Goal: Check status: Check status

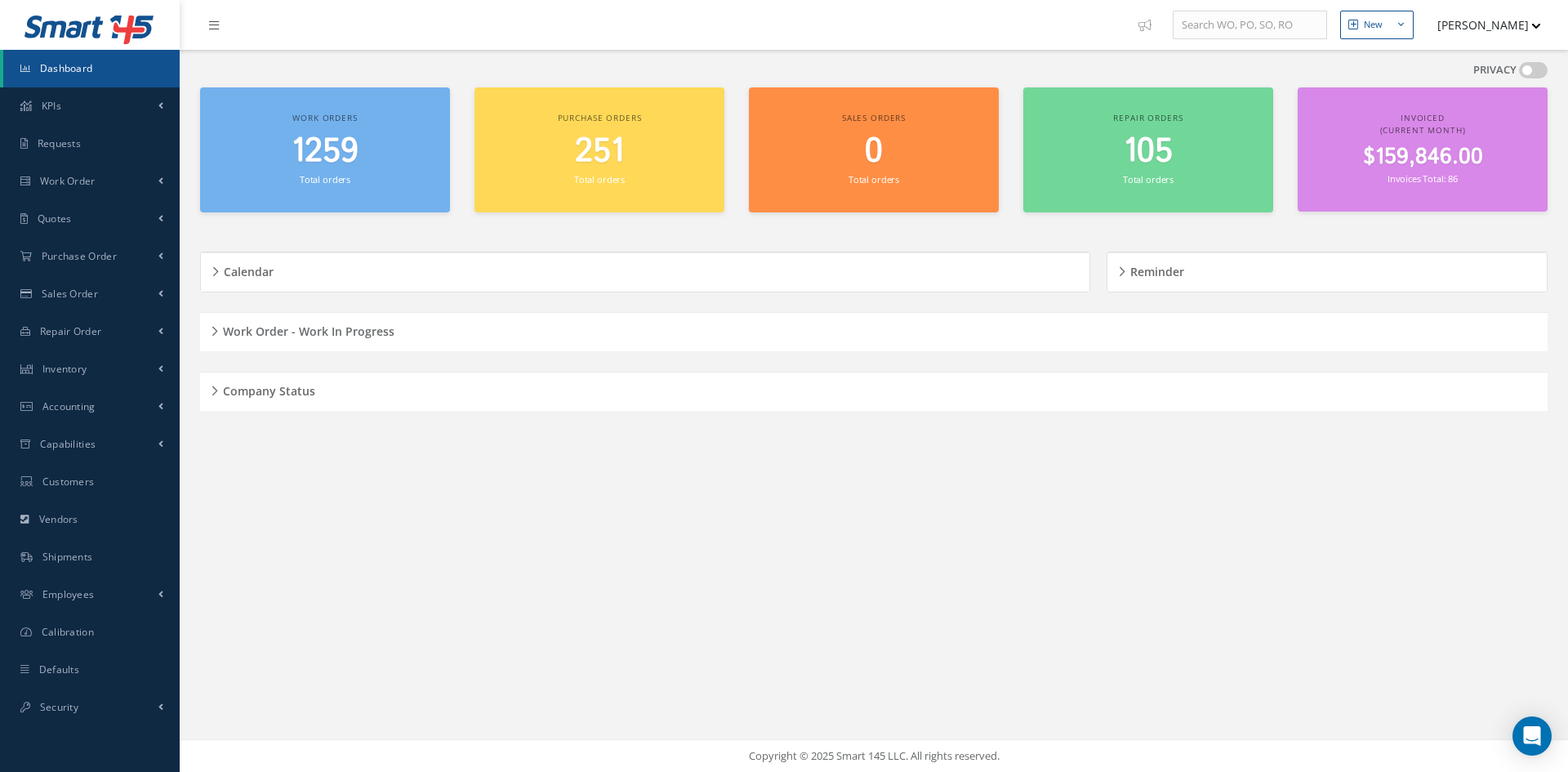
click at [218, 393] on h5 "Company Status" at bounding box center [266, 389] width 97 height 20
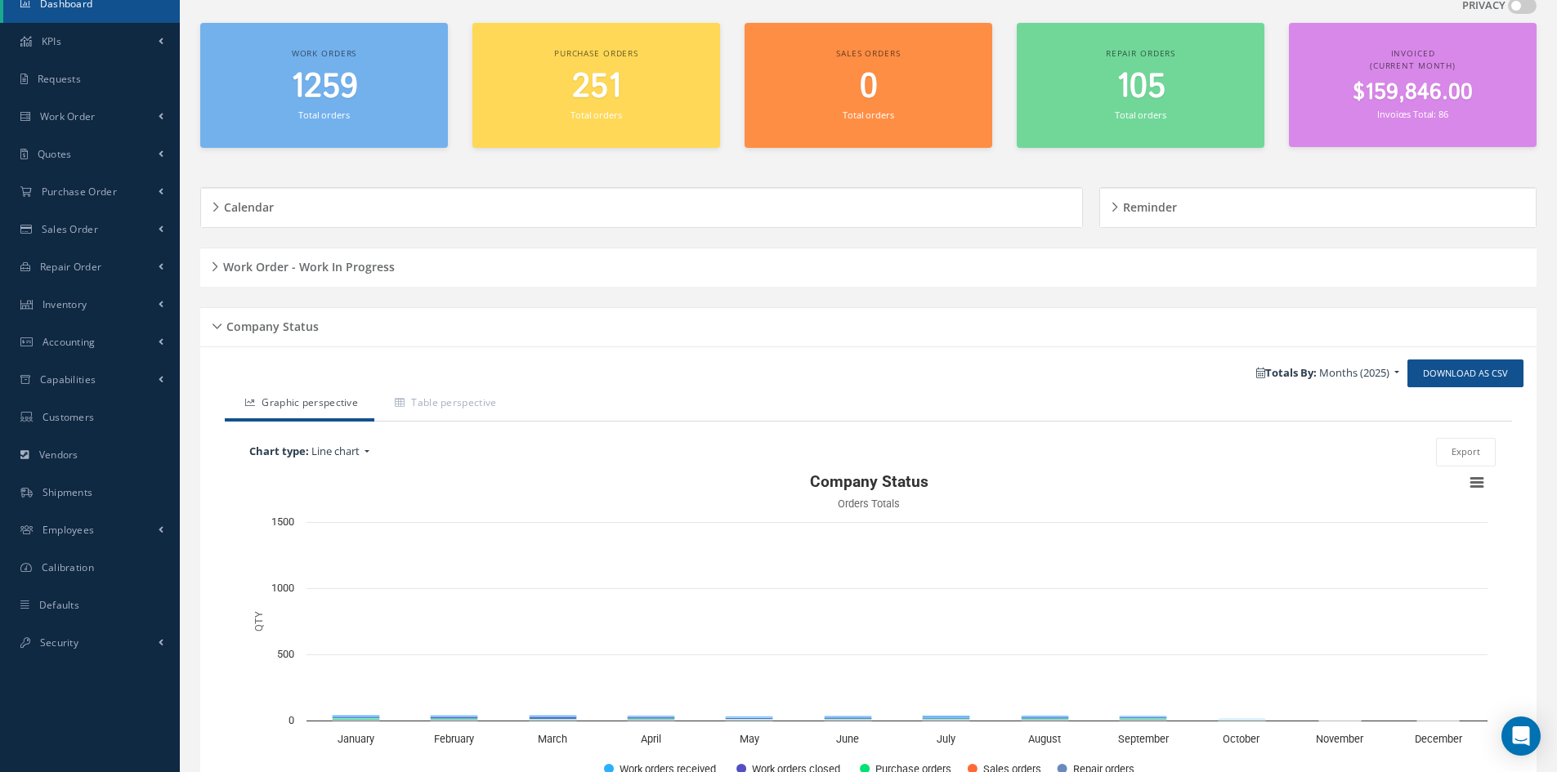
scroll to position [168, 0]
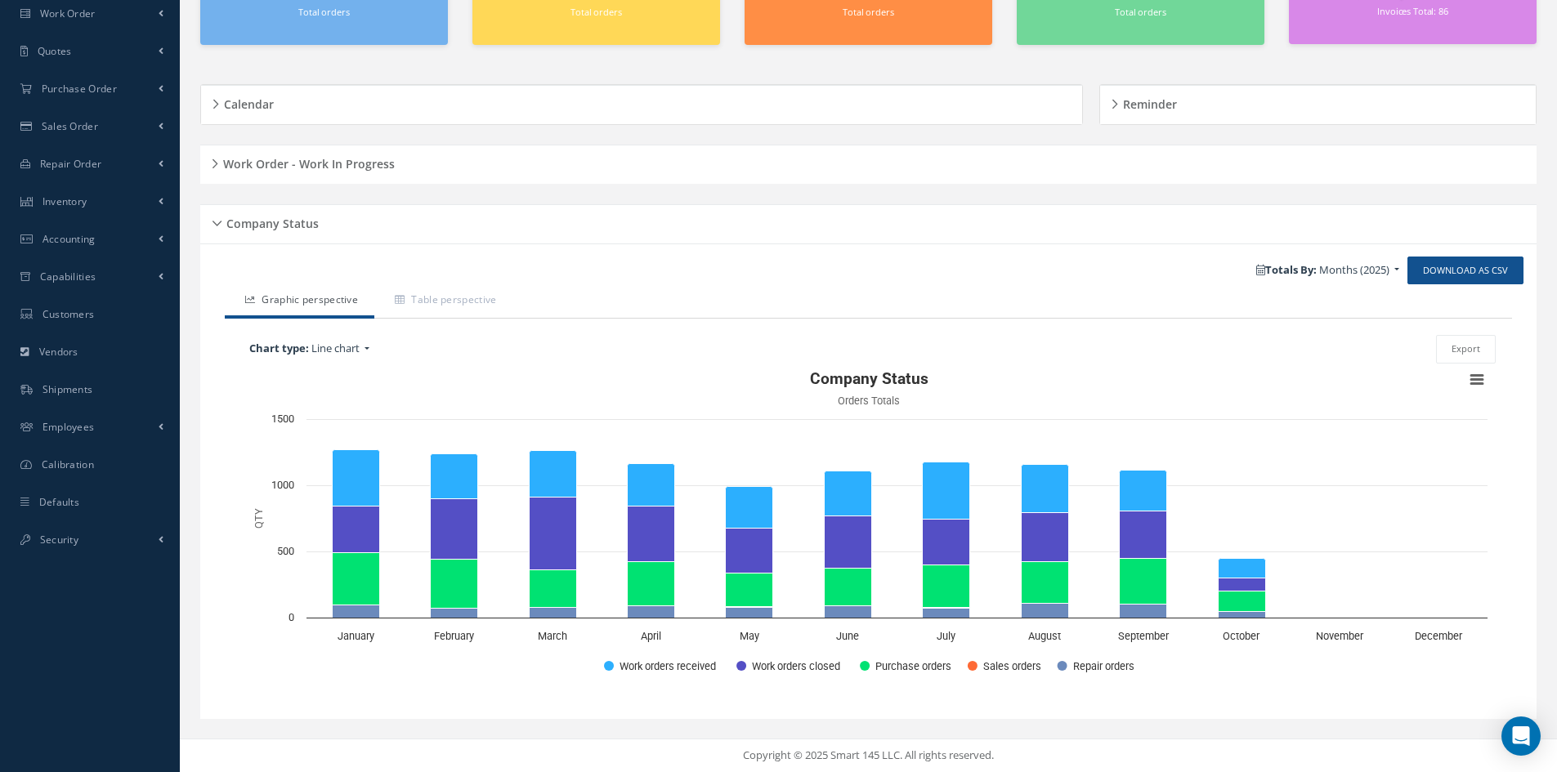
click at [218, 222] on div "Company Status" at bounding box center [868, 224] width 1336 height 25
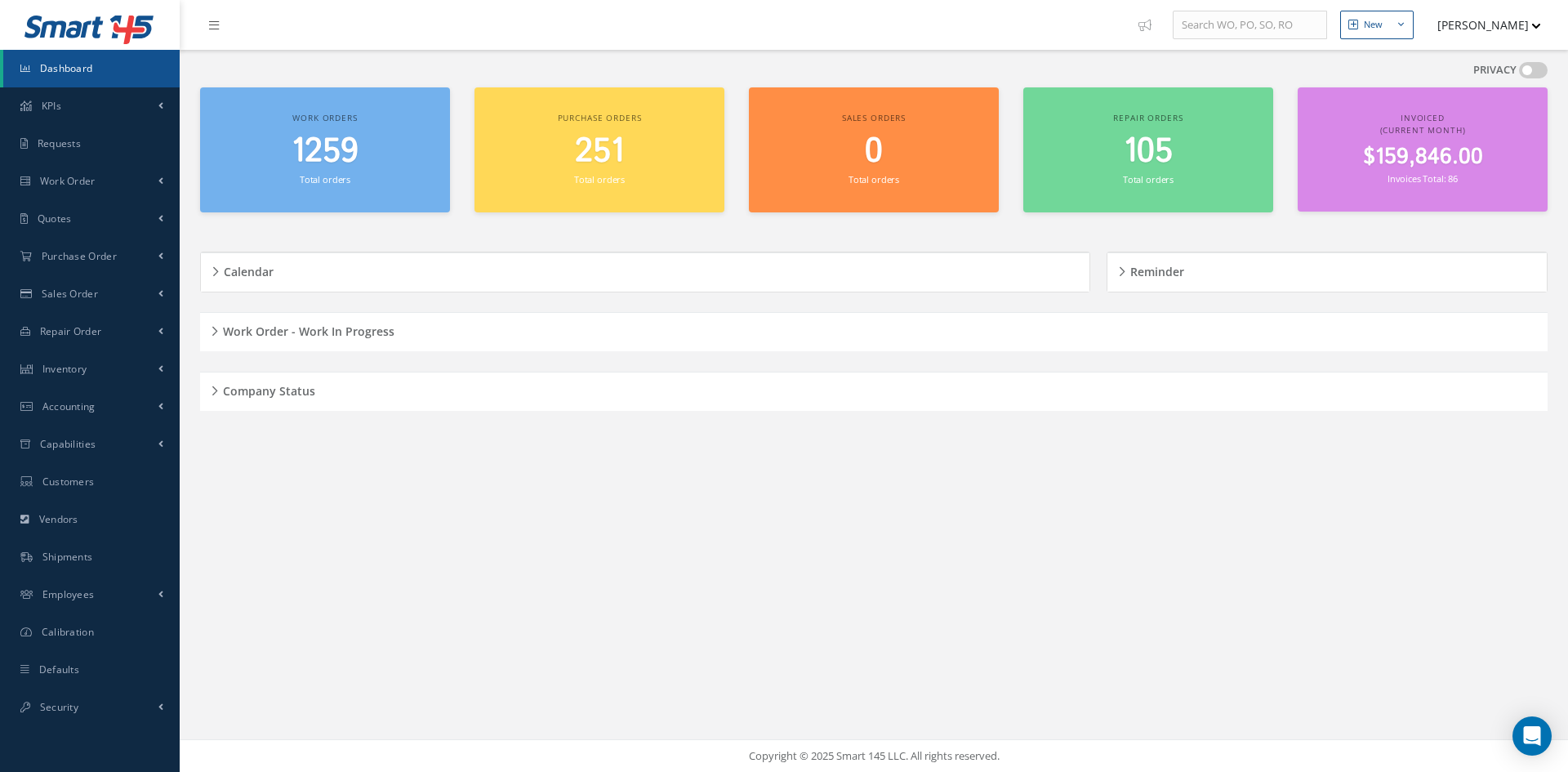
click at [215, 333] on div "Work Order - Work In Progress" at bounding box center [873, 332] width 1347 height 25
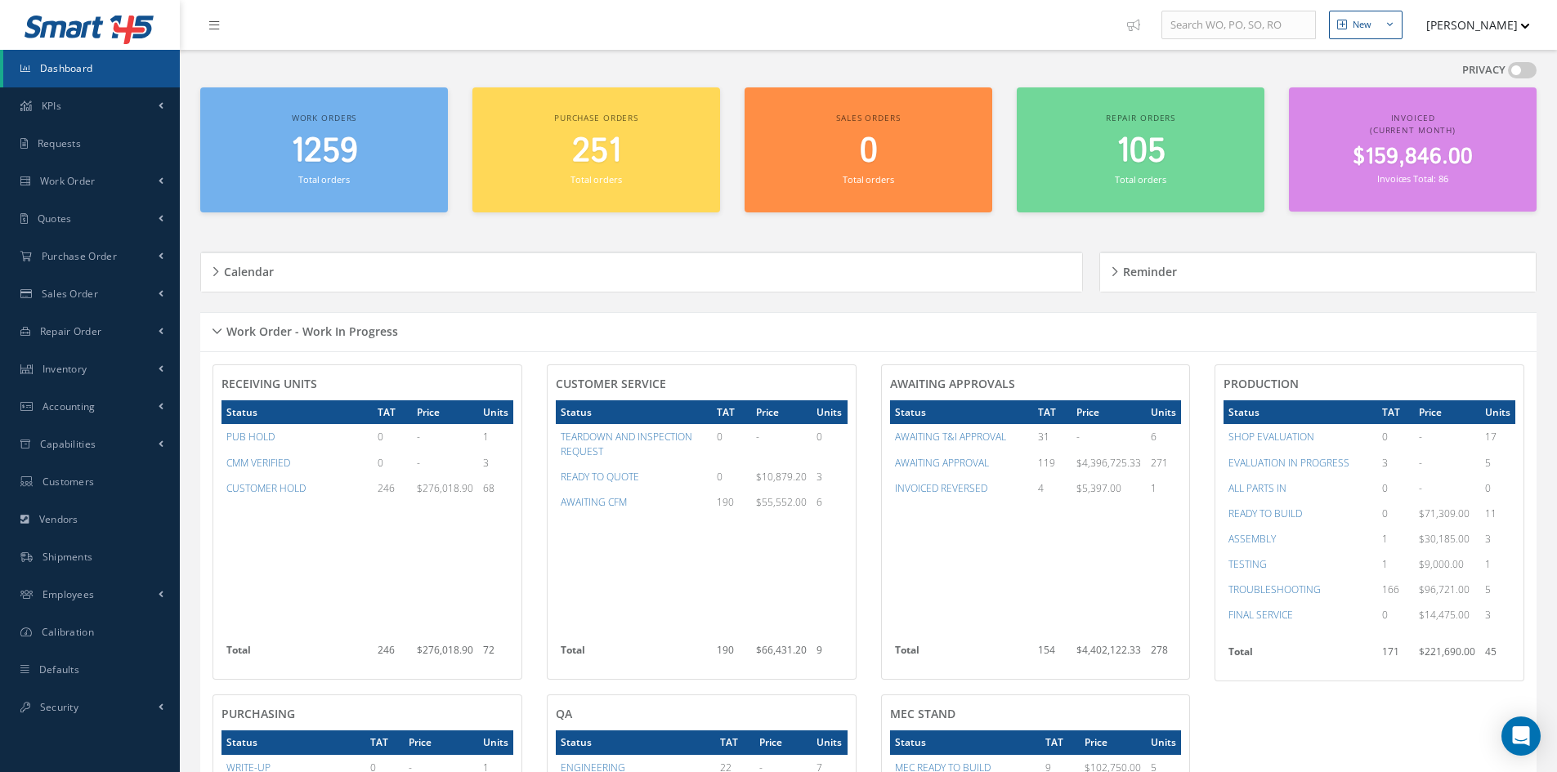
click at [217, 327] on div "Work Order - Work In Progress" at bounding box center [868, 332] width 1336 height 25
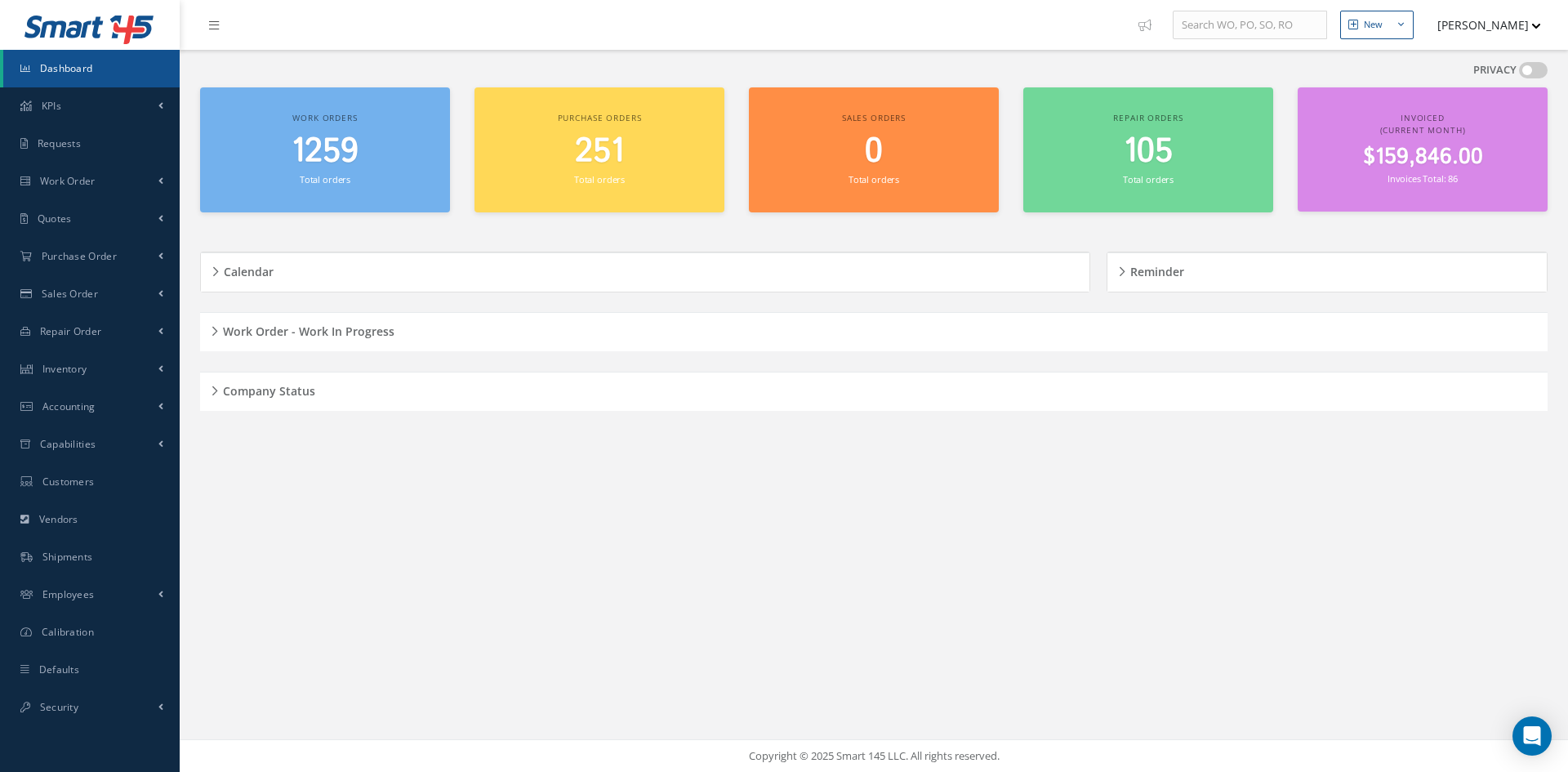
click at [216, 391] on div "Company Status" at bounding box center [873, 391] width 1347 height 25
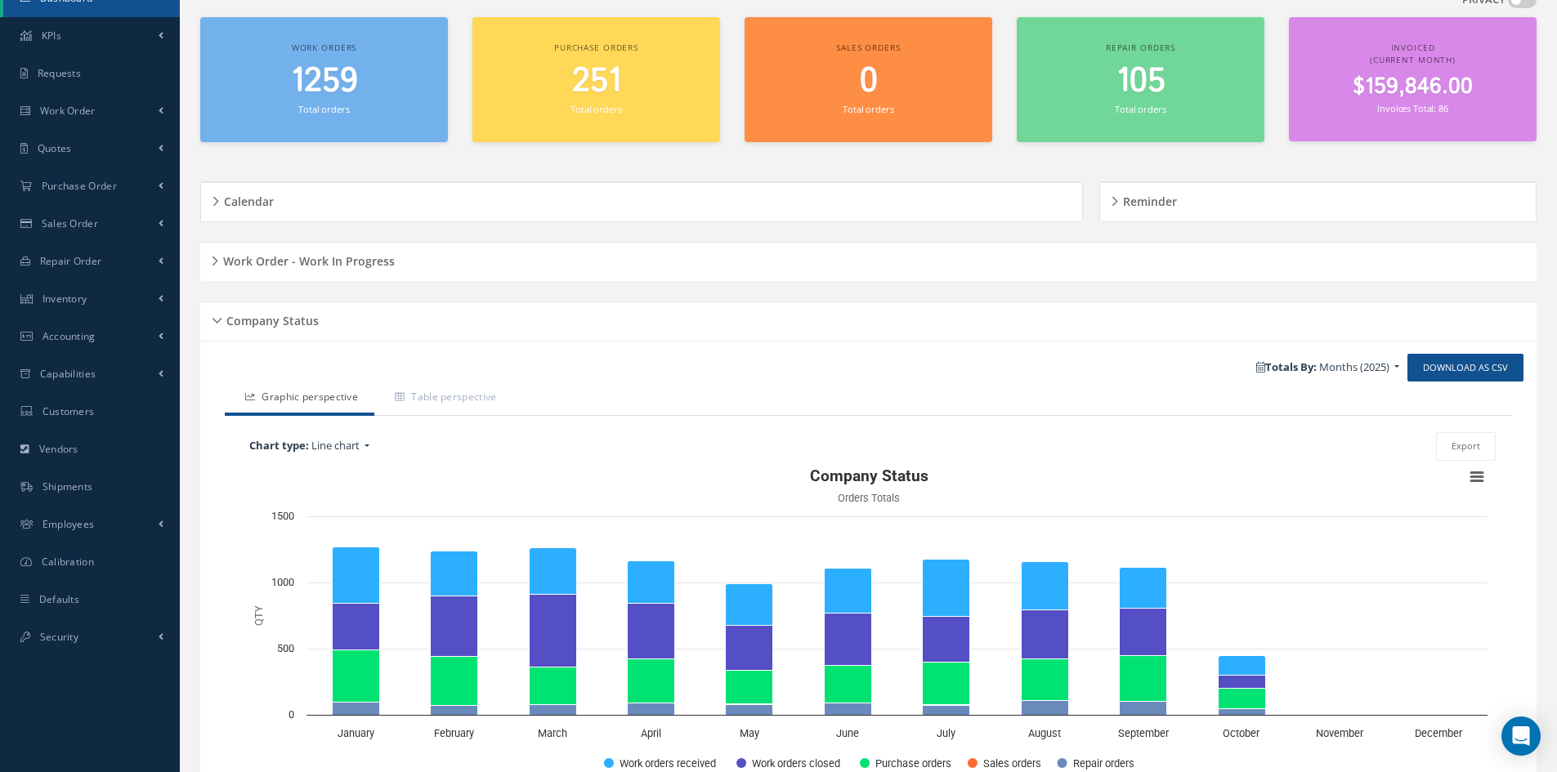
scroll to position [168, 0]
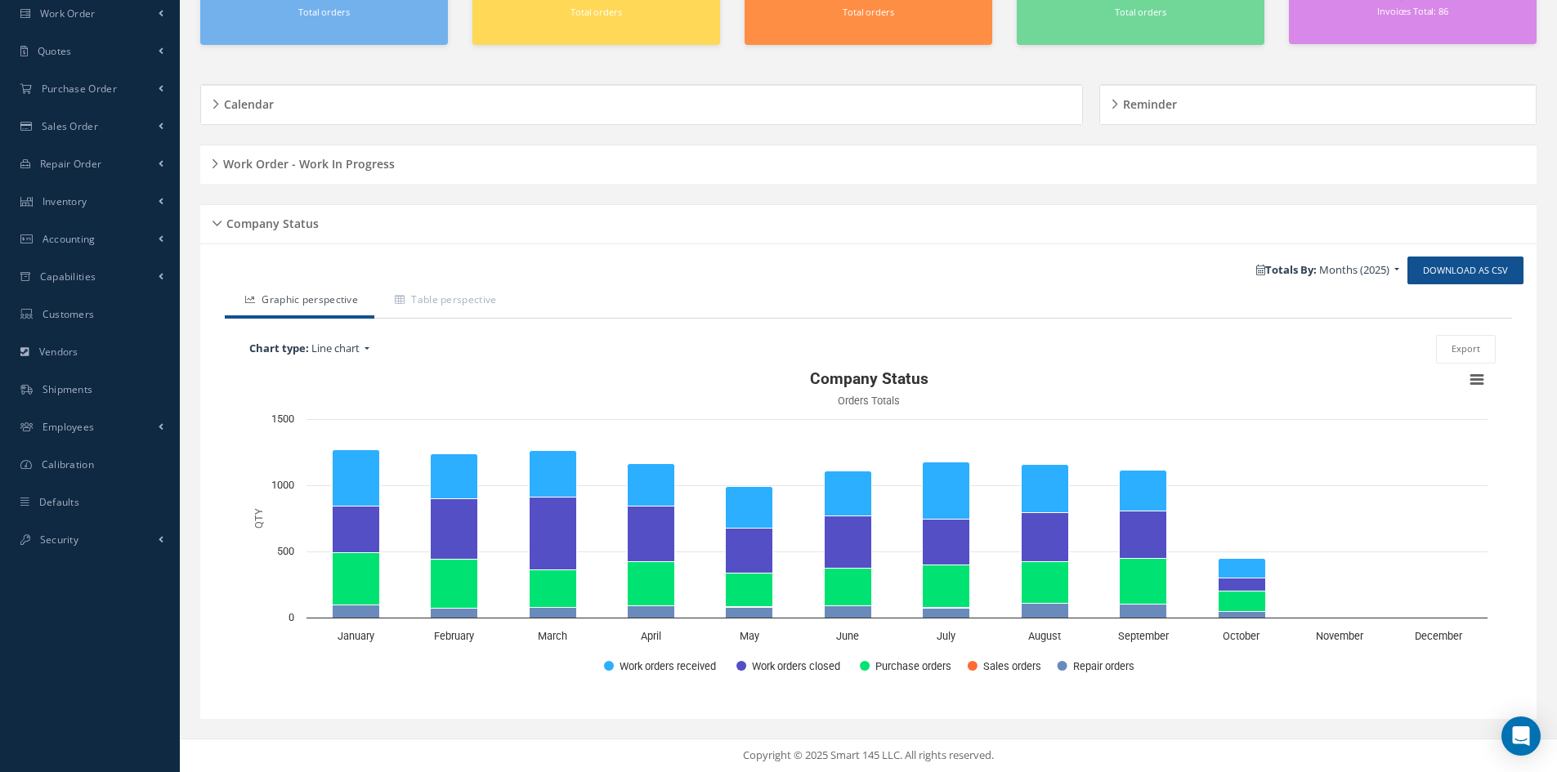
drag, startPoint x: 221, startPoint y: 221, endPoint x: 218, endPoint y: 231, distance: 10.9
click at [221, 221] on div "Company Status" at bounding box center [868, 224] width 1336 height 25
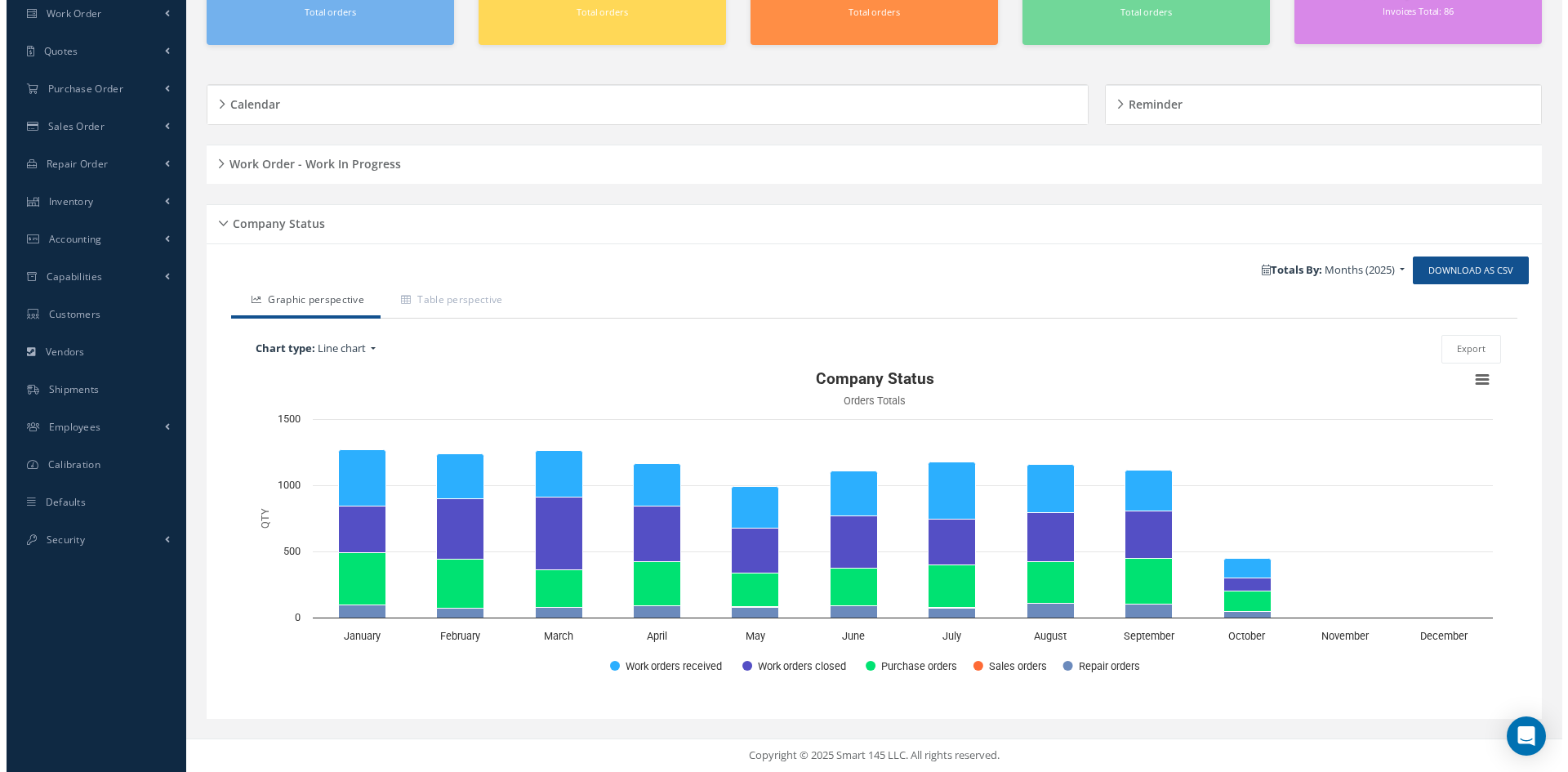
scroll to position [0, 0]
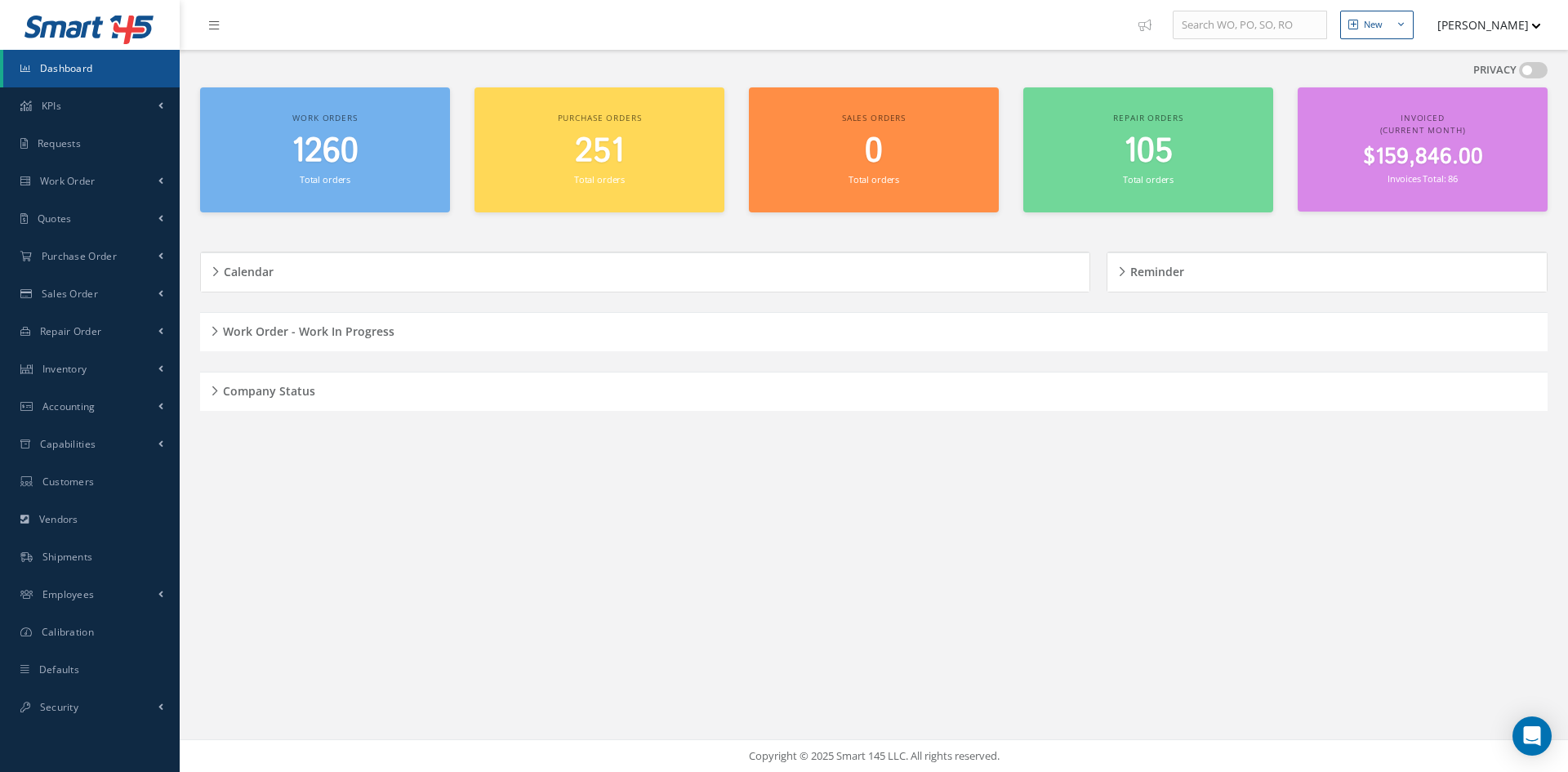
click at [214, 389] on div "Company Status" at bounding box center [873, 391] width 1347 height 25
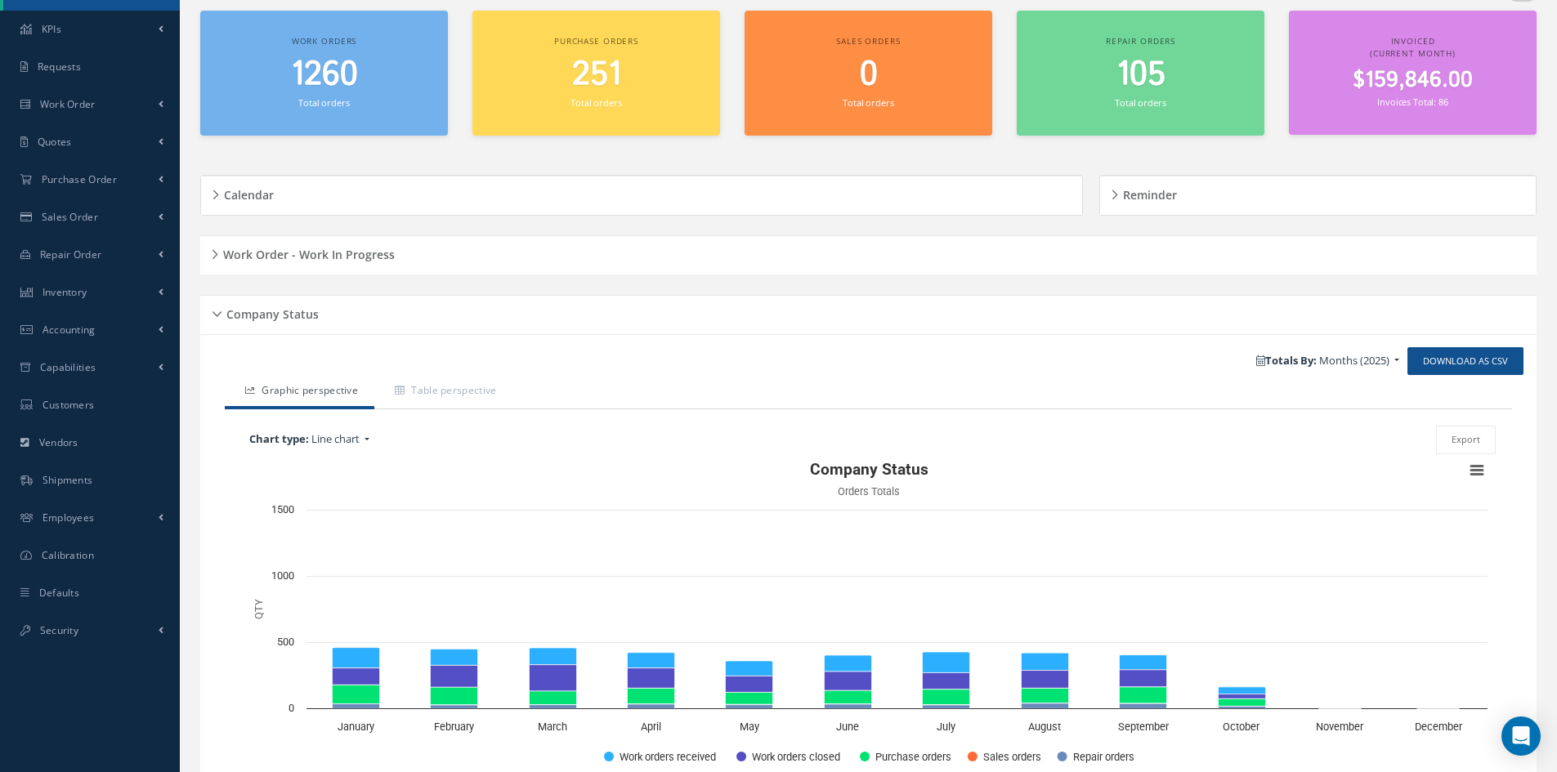
scroll to position [168, 0]
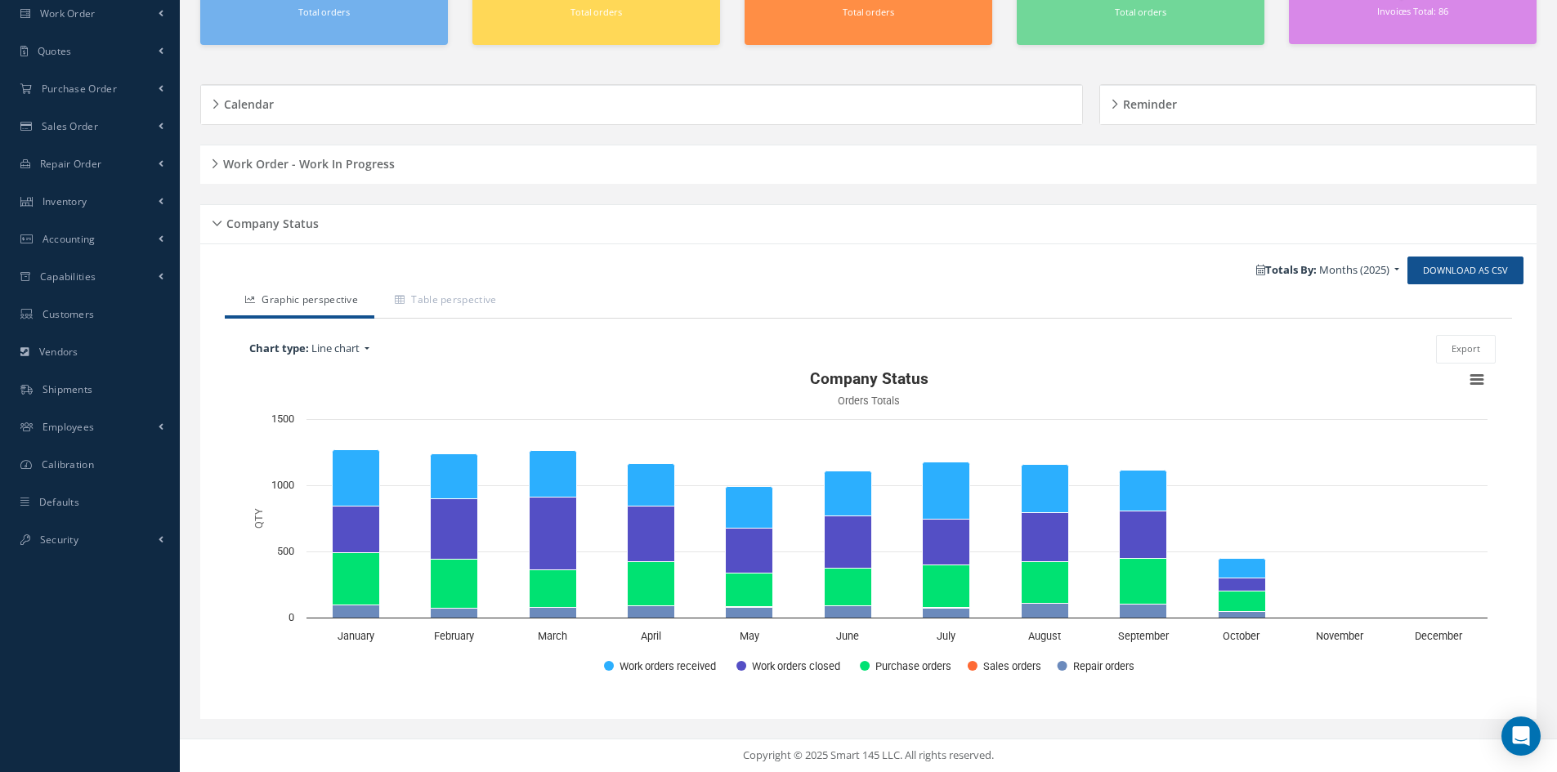
click at [212, 220] on div "Company Status" at bounding box center [868, 224] width 1336 height 25
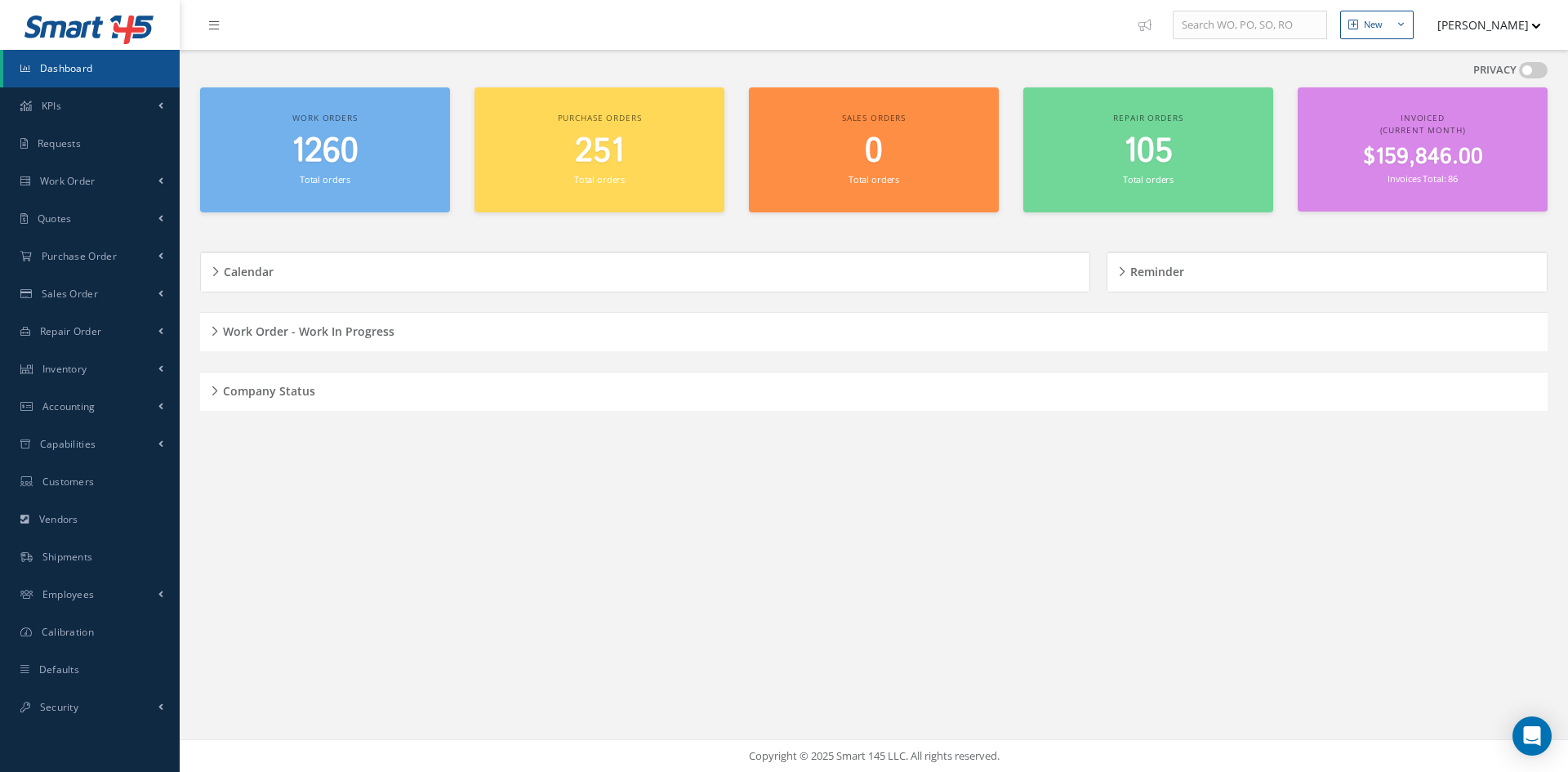
click at [211, 329] on div "Work Order - Work In Progress" at bounding box center [873, 332] width 1347 height 25
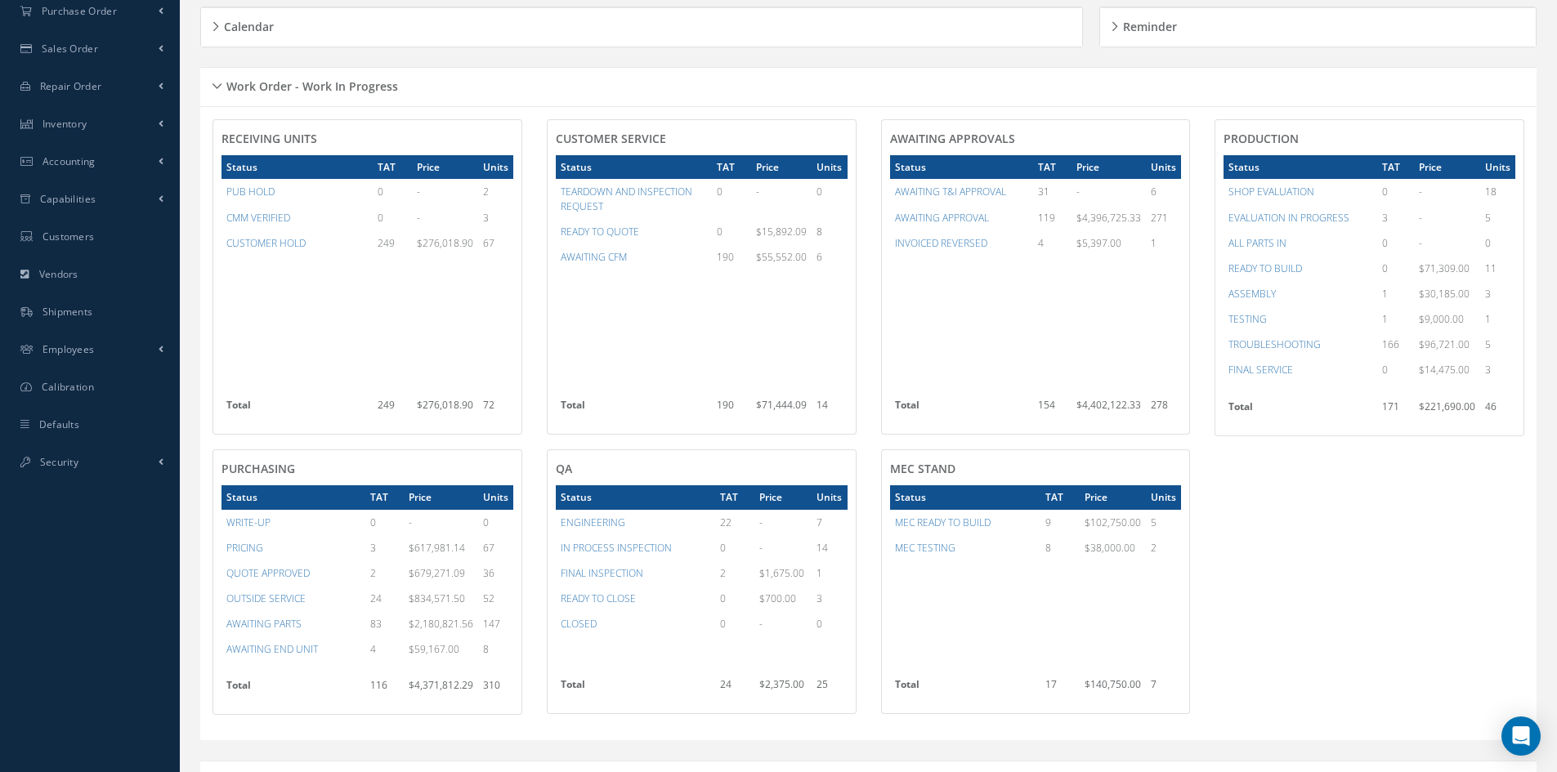
scroll to position [326, 0]
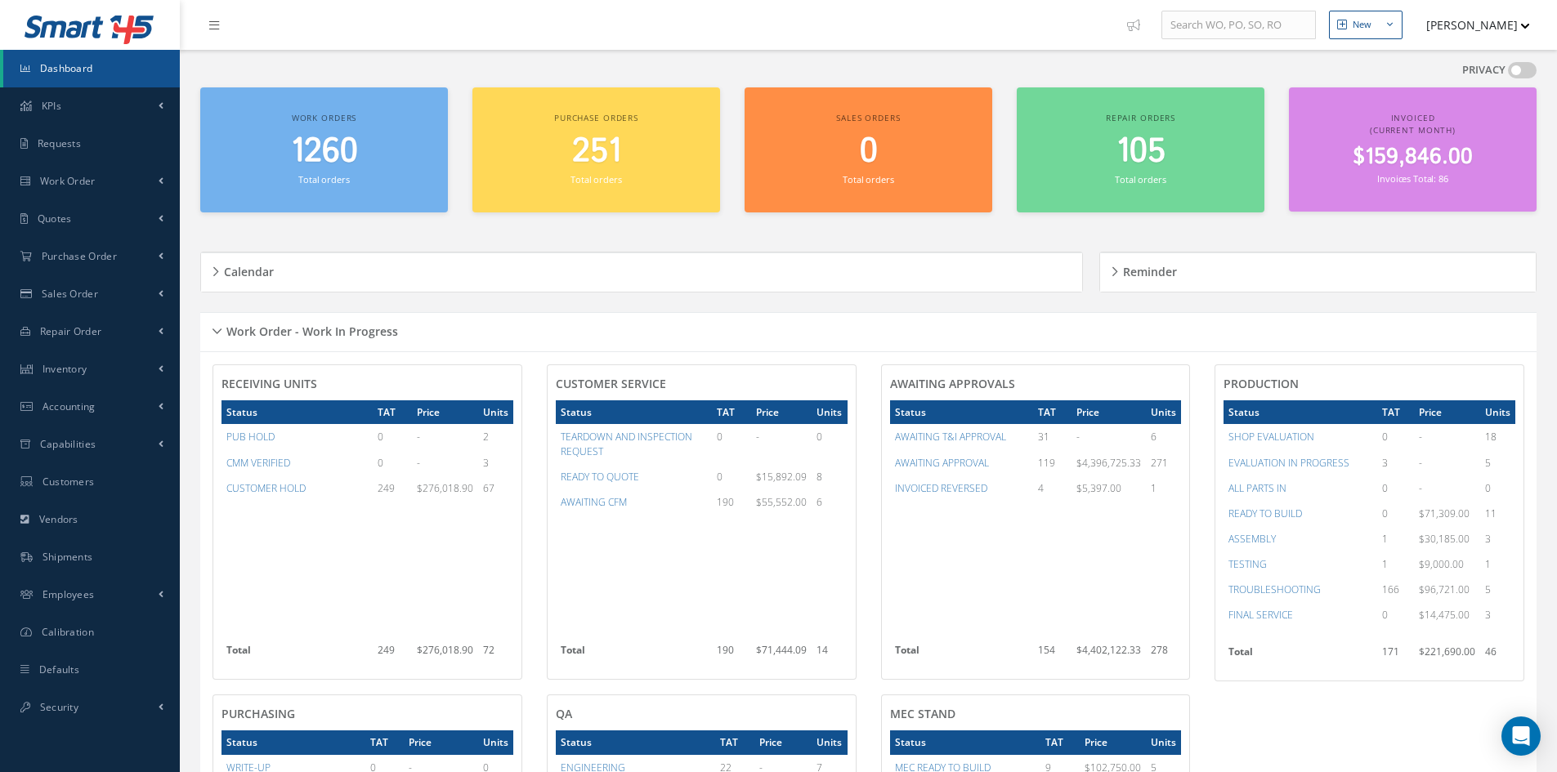
click at [216, 331] on div "Work Order - Work In Progress" at bounding box center [868, 332] width 1336 height 25
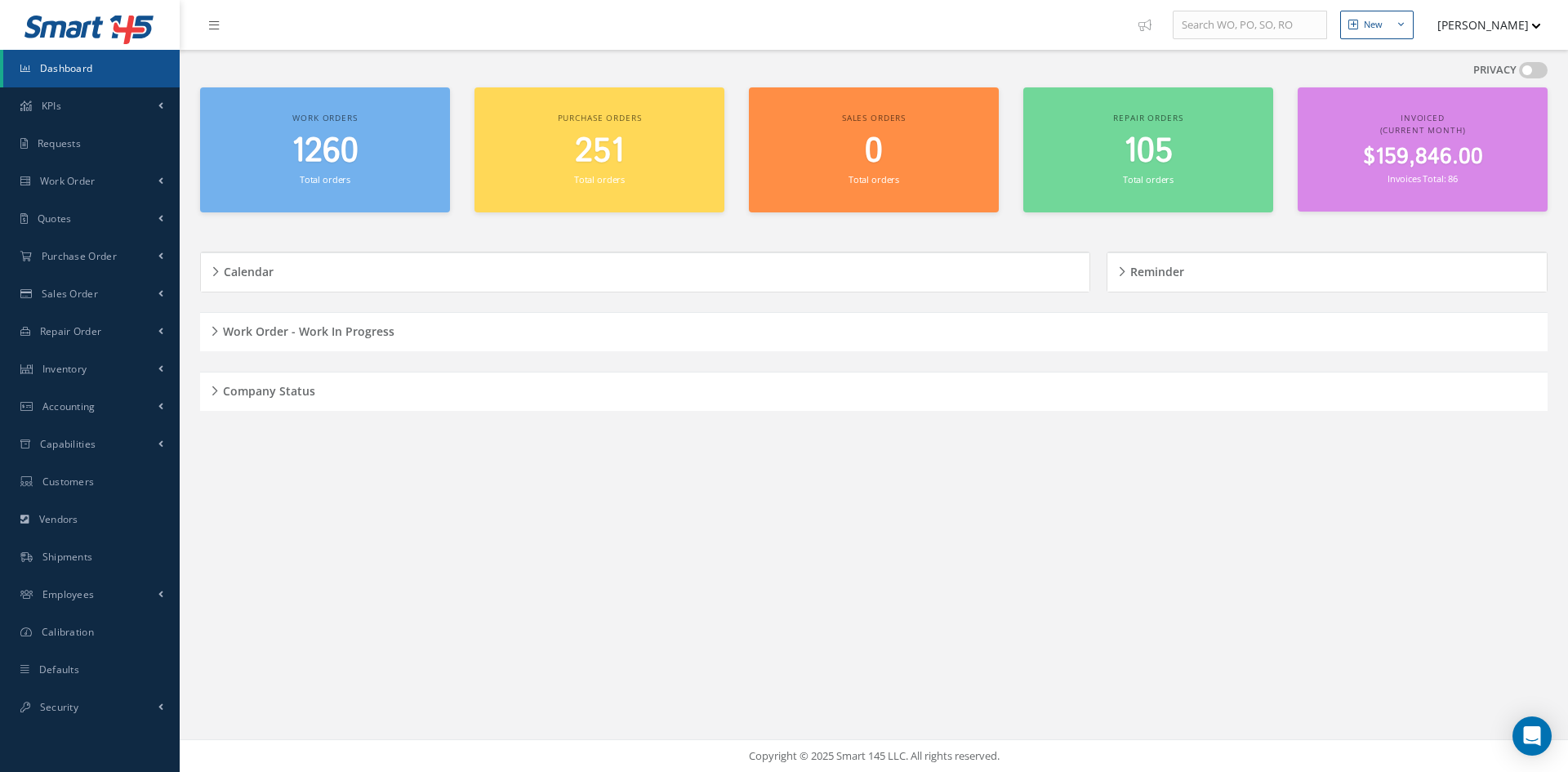
click at [212, 391] on div "Company Status" at bounding box center [873, 391] width 1347 height 25
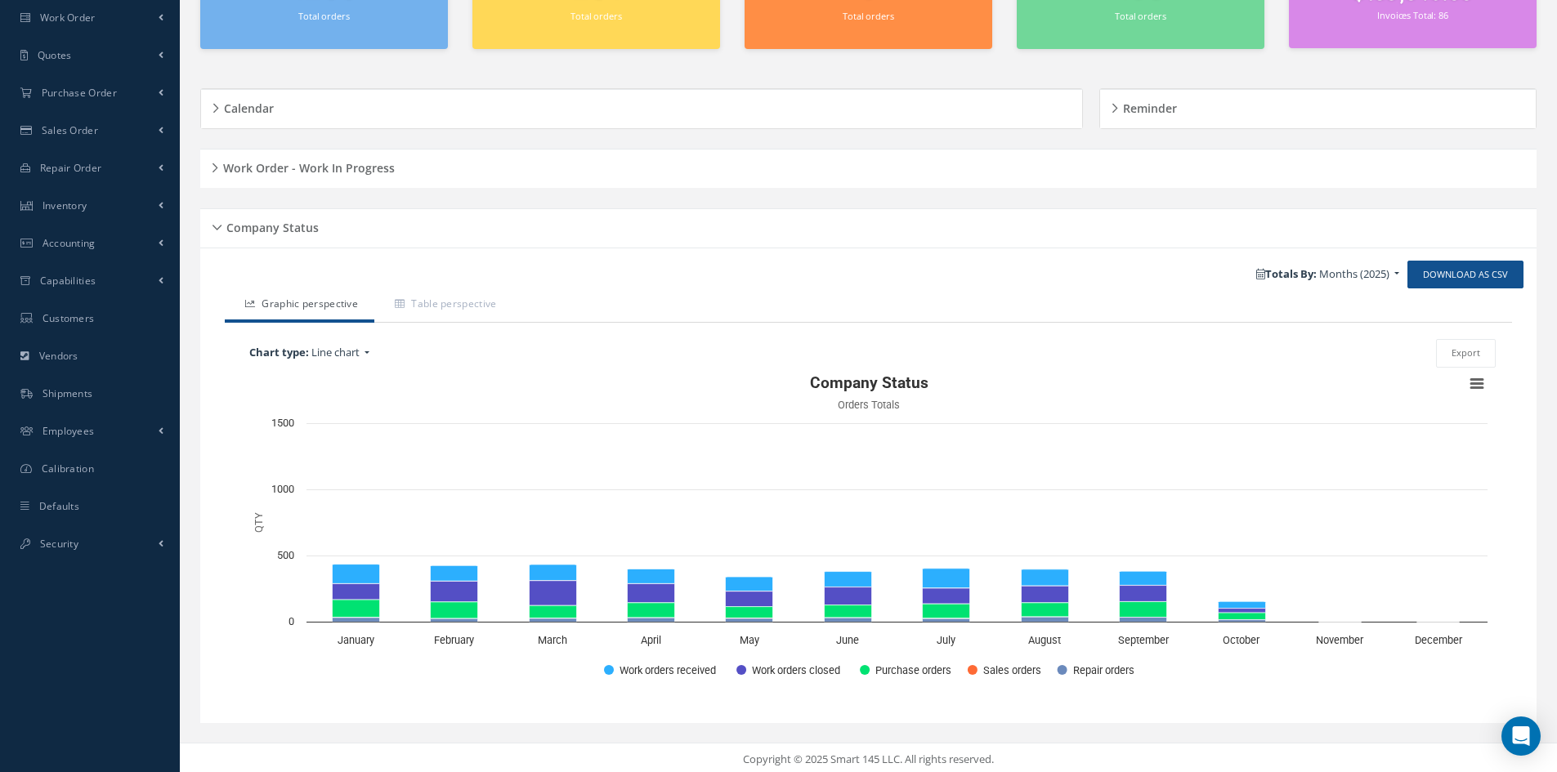
scroll to position [168, 0]
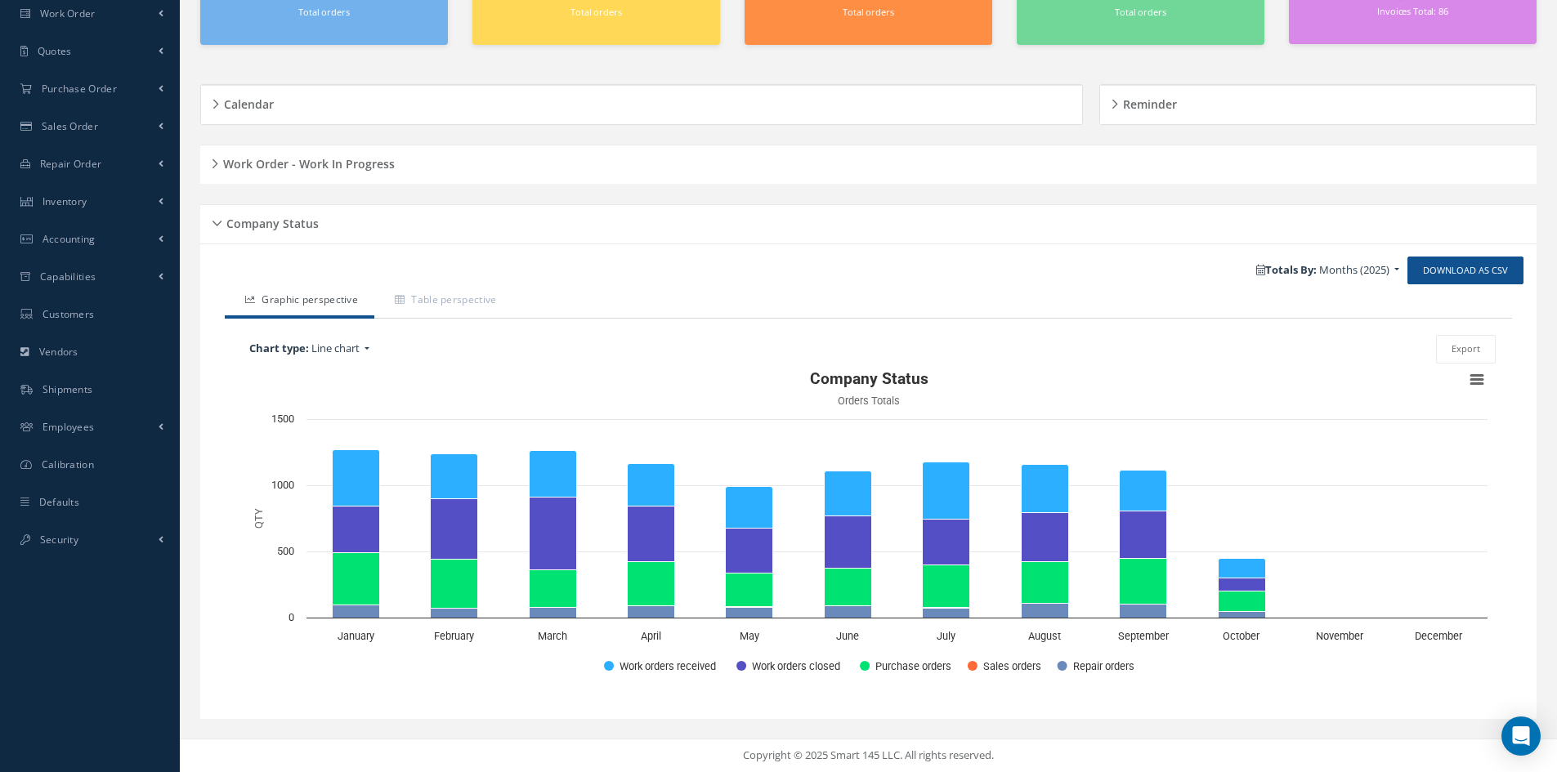
click at [221, 222] on div "Company Status" at bounding box center [868, 224] width 1336 height 25
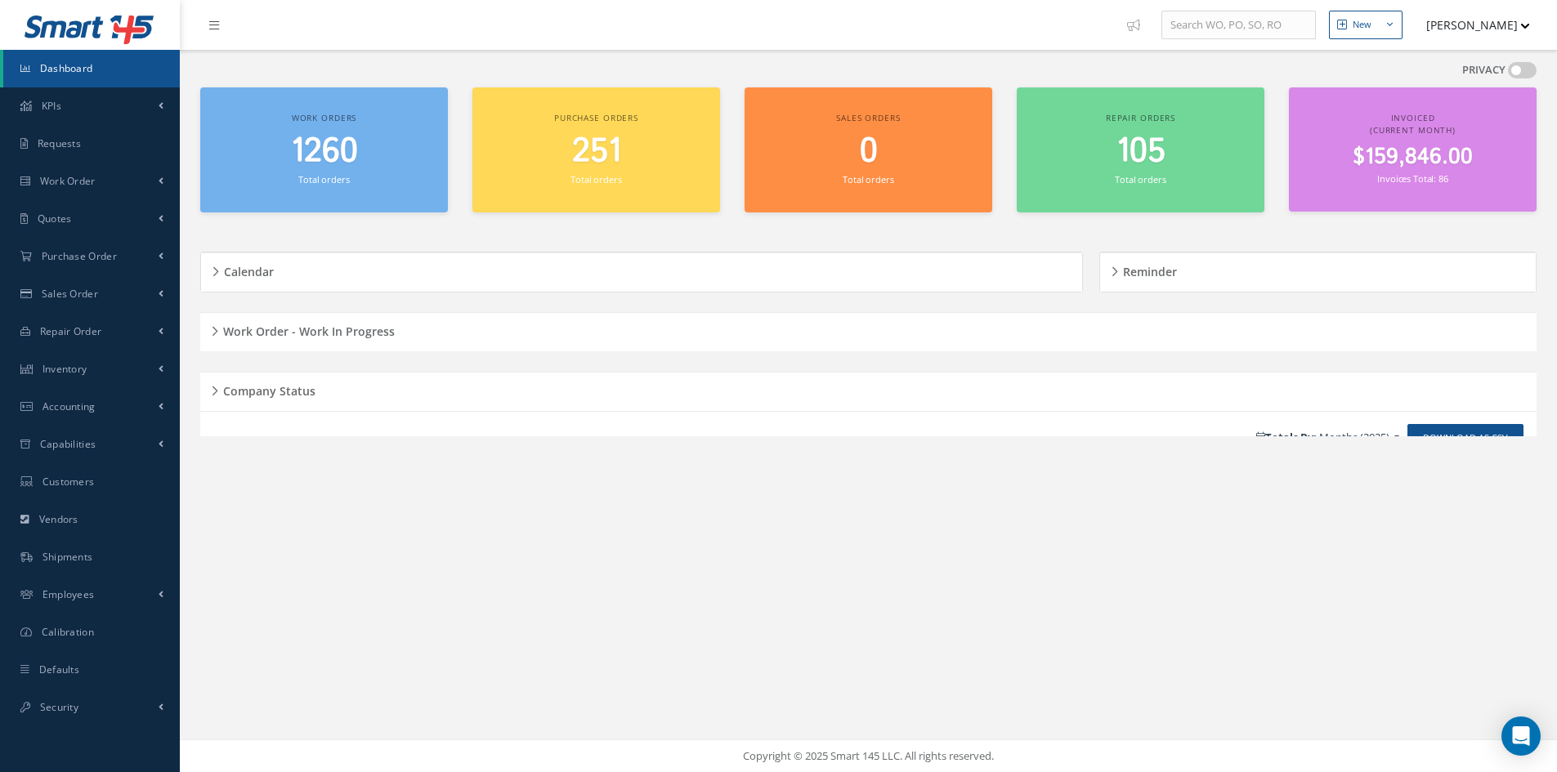
scroll to position [0, 0]
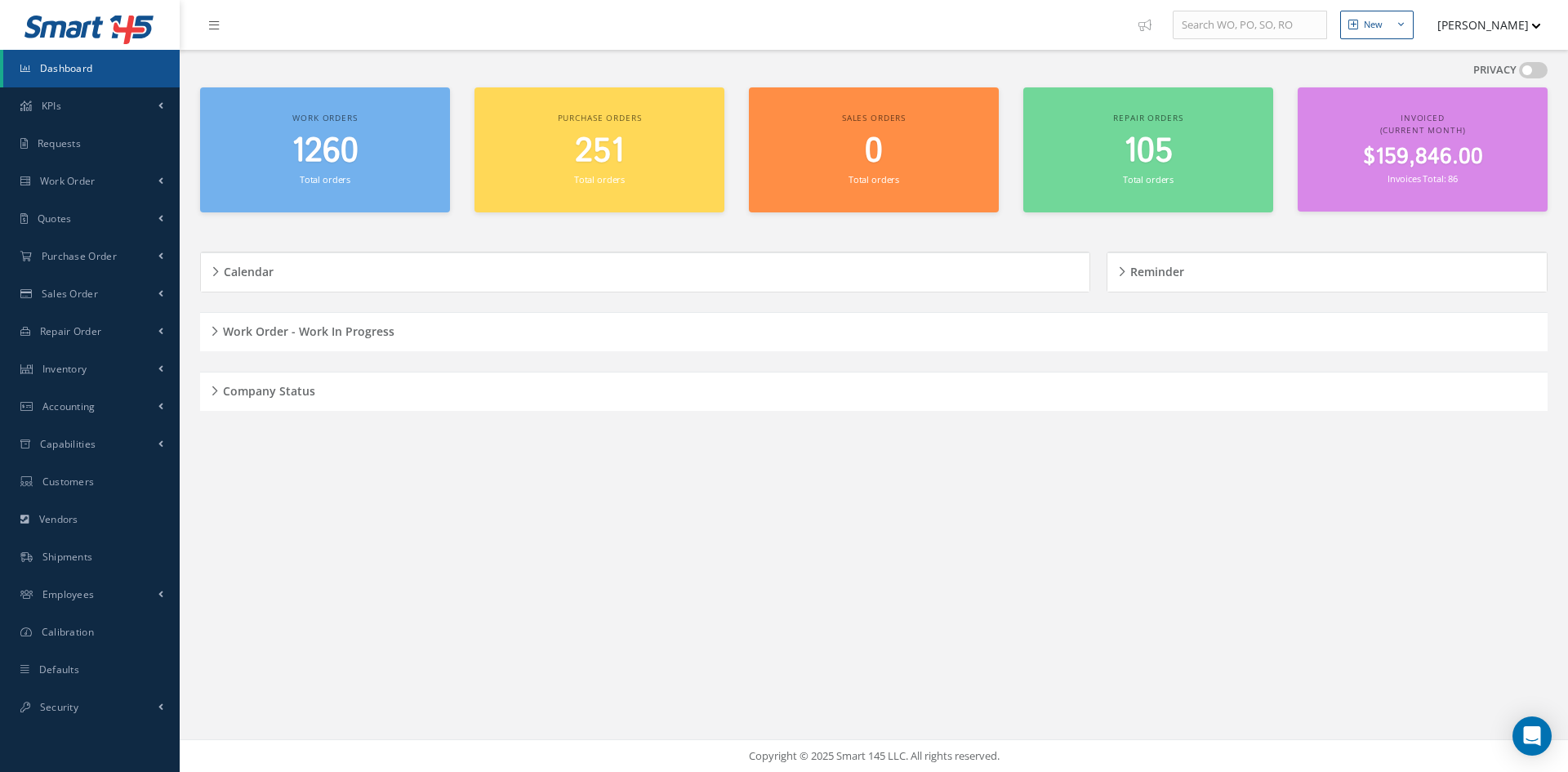
click at [214, 327] on div "Work Order - Work In Progress" at bounding box center [873, 332] width 1347 height 25
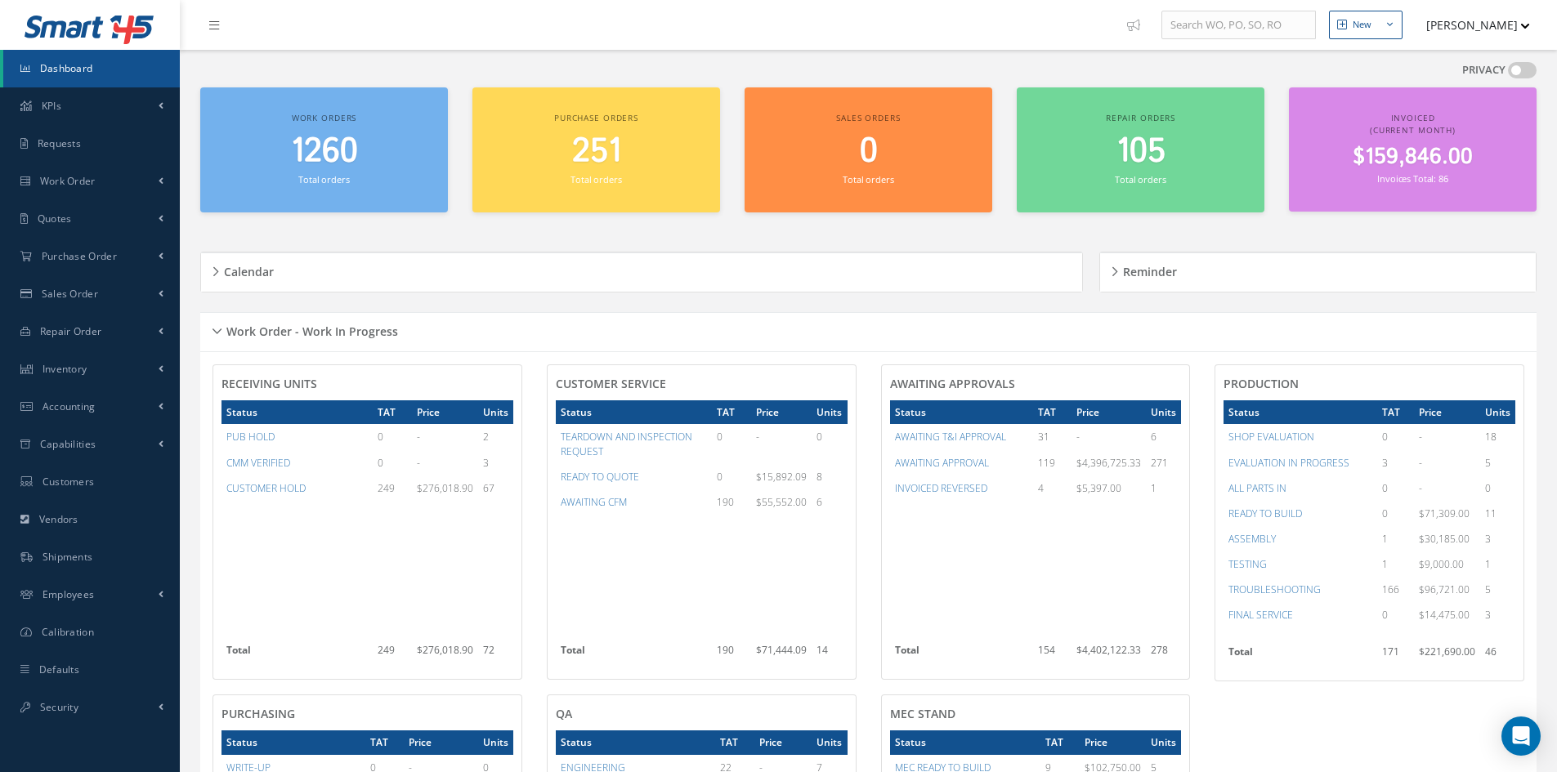
click at [217, 331] on div "Work Order - Work In Progress" at bounding box center [868, 332] width 1336 height 25
